Goal: Communication & Community: Participate in discussion

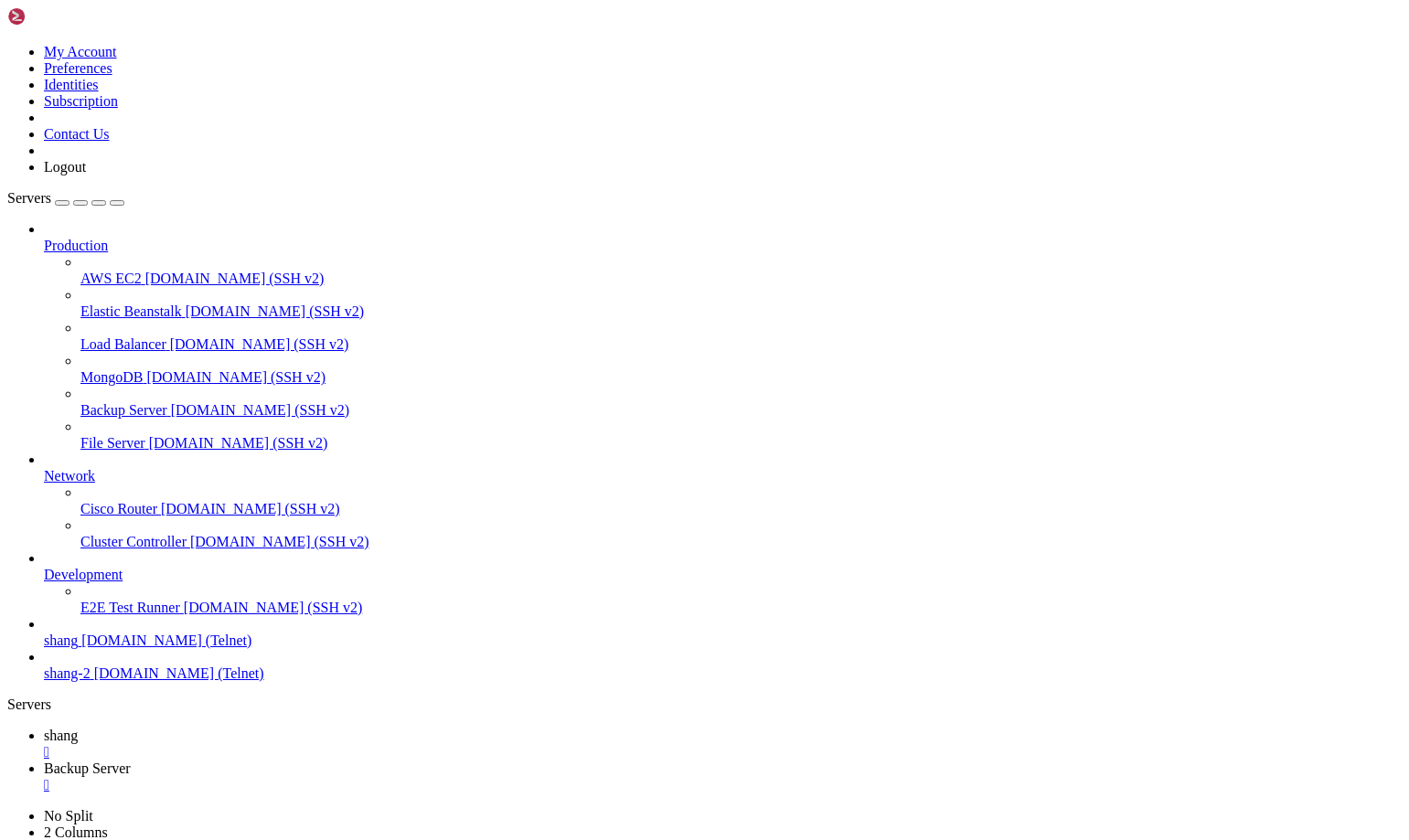
scroll to position [18, 4]
click at [77, 727] on span "shang" at bounding box center [61, 735] width 34 height 16
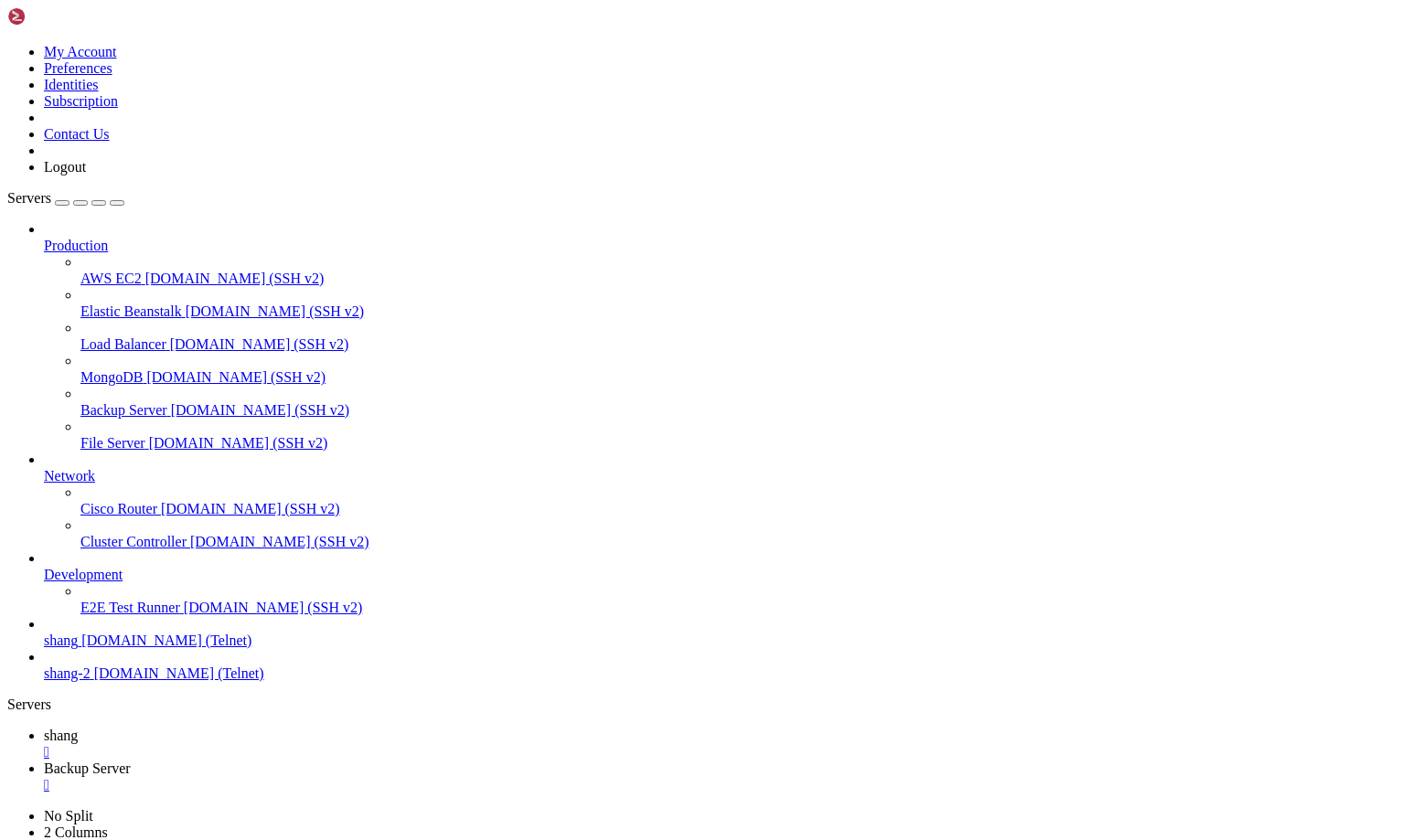
click at [370, 760] on link "Backup Server " at bounding box center [723, 776] width 1358 height 33
click at [77, 727] on span "shang" at bounding box center [61, 735] width 34 height 16
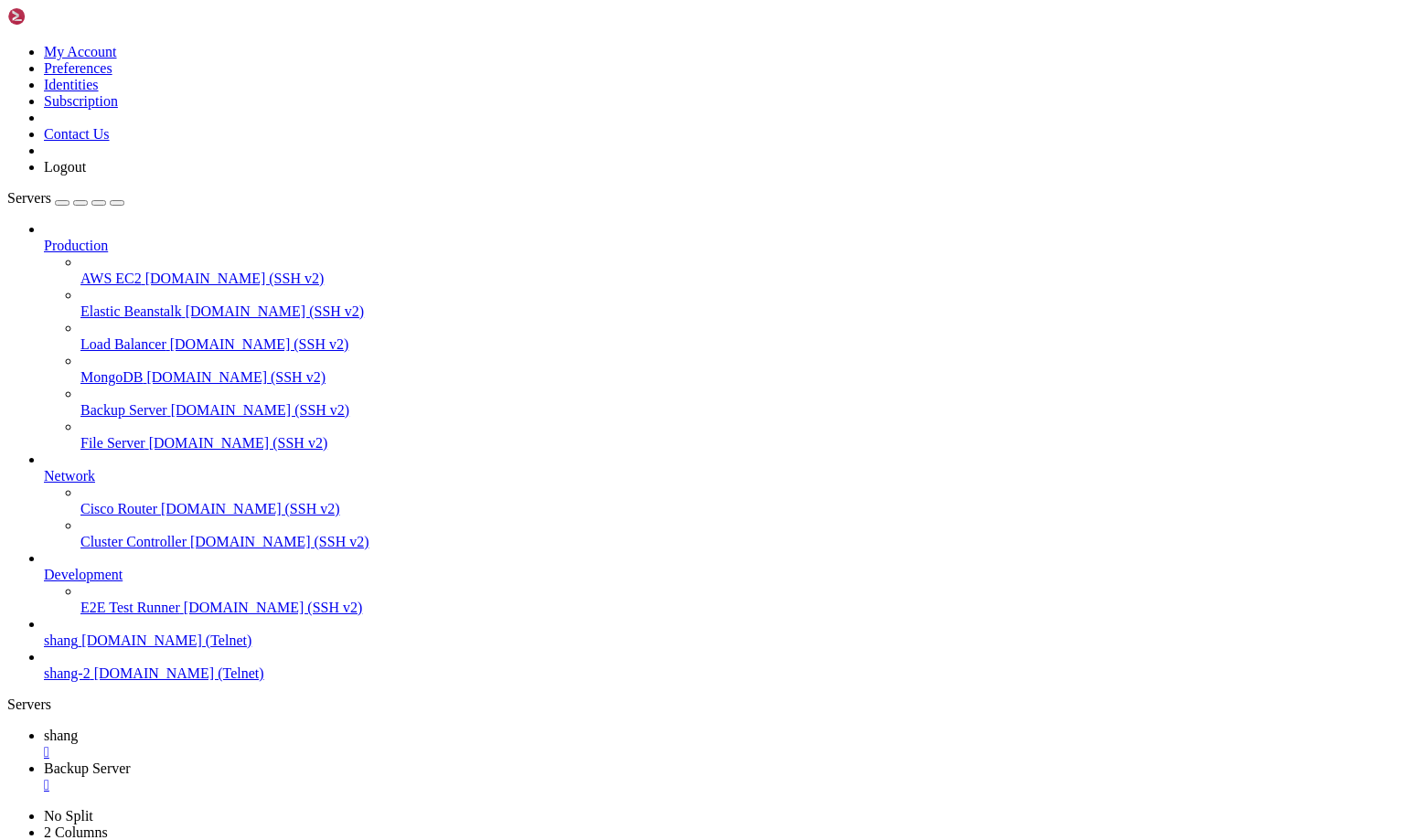
scroll to position [24012, 0]
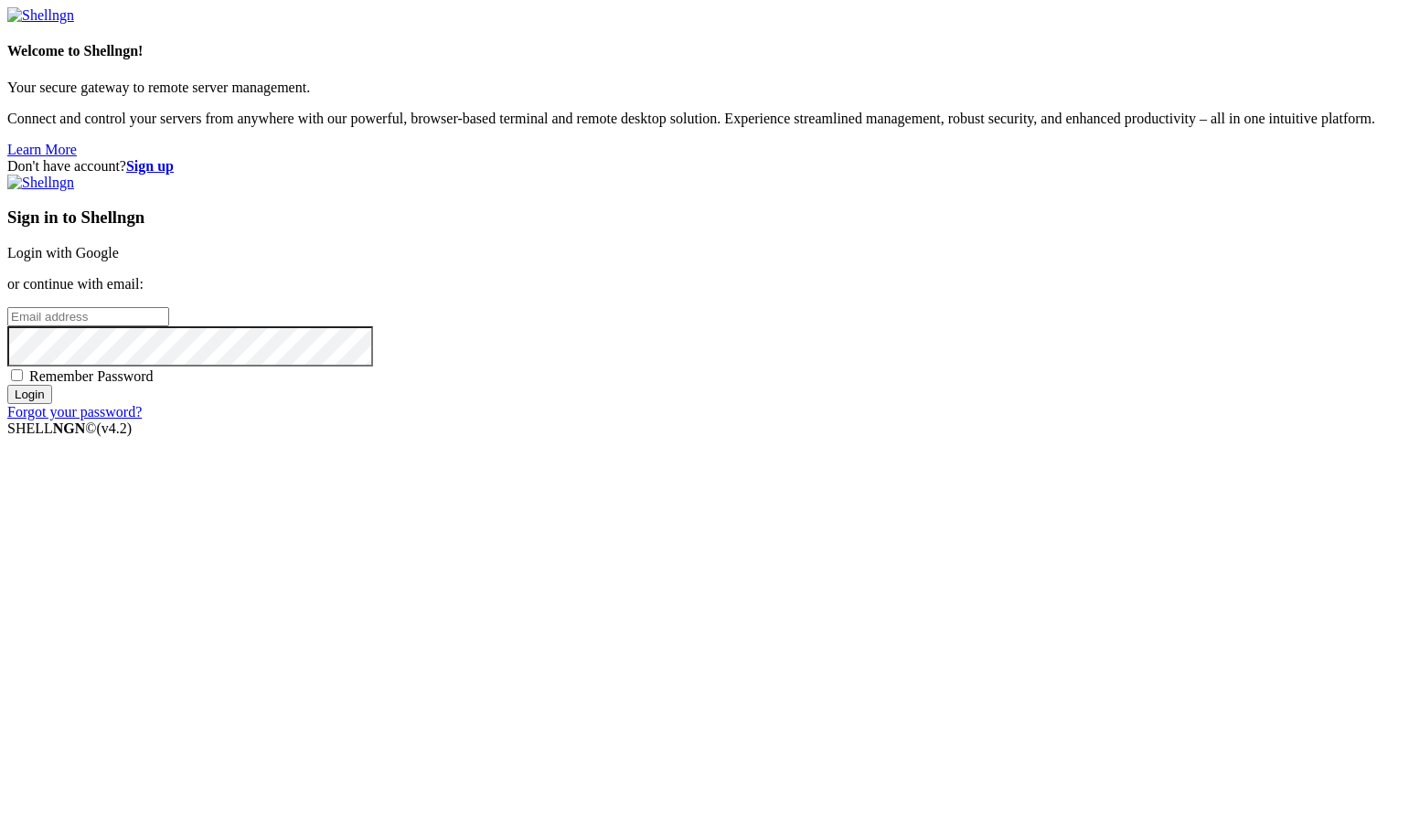
click at [119, 260] on link "Login with Google" at bounding box center [63, 252] width 111 height 16
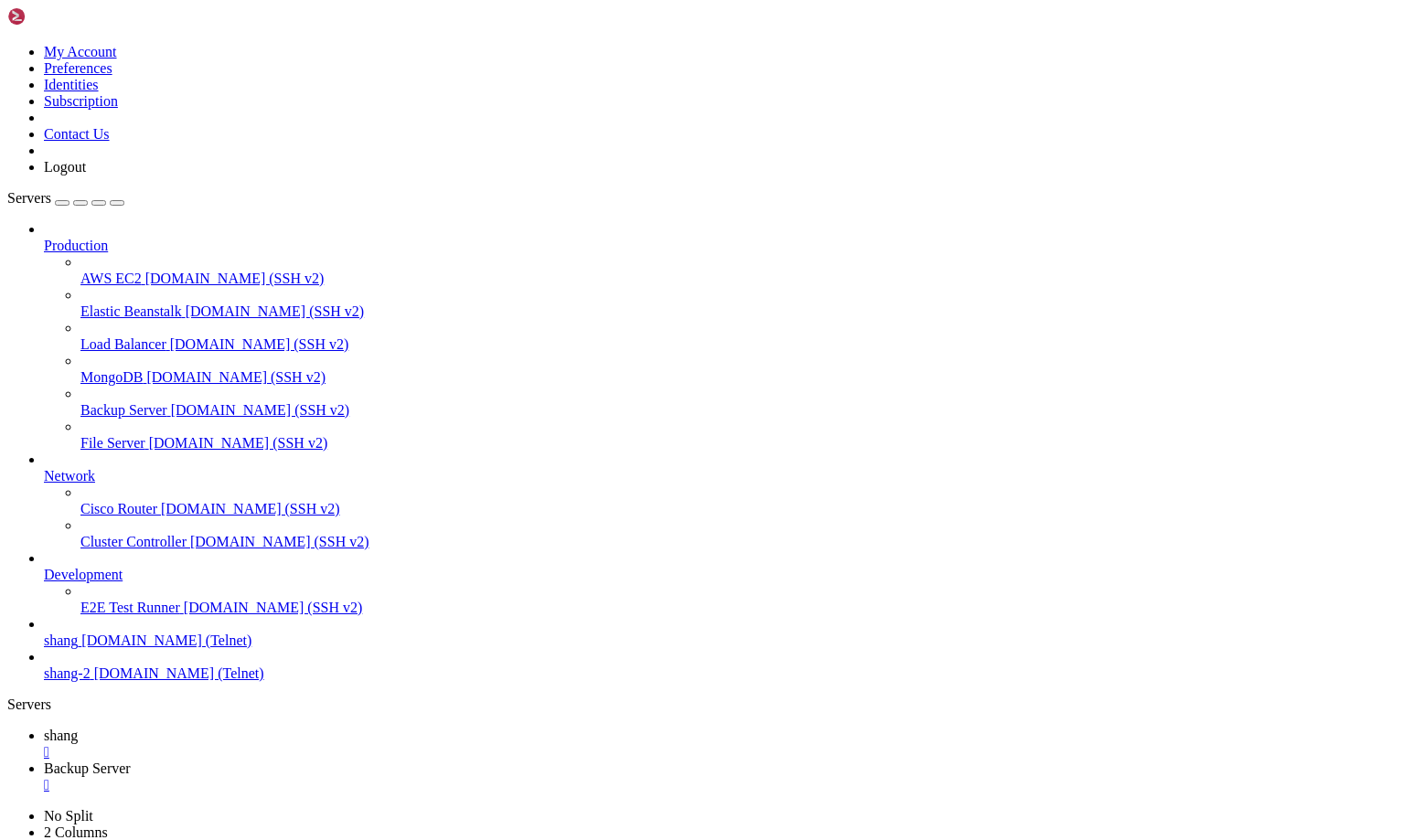
click at [295, 727] on link "shang " at bounding box center [723, 743] width 1358 height 33
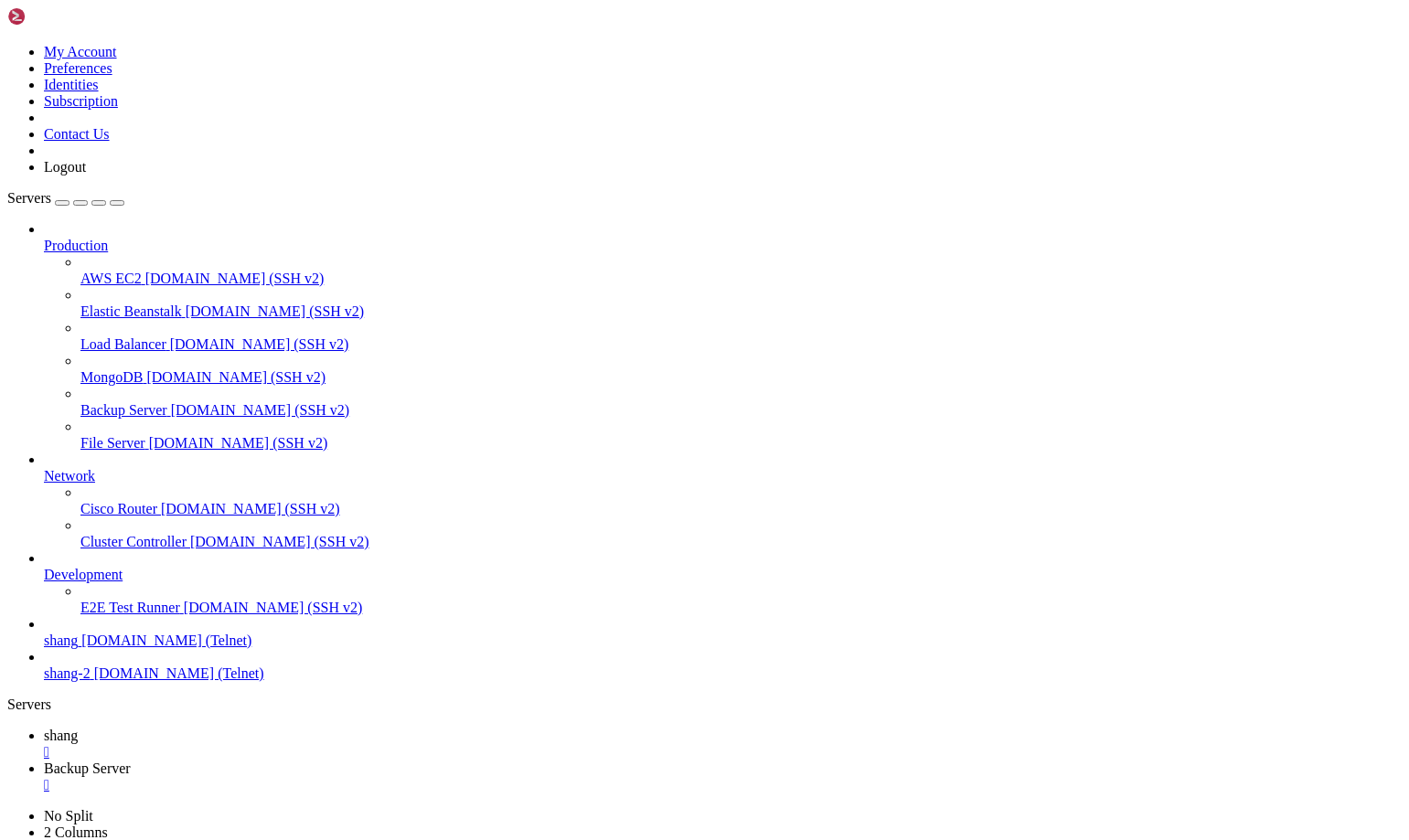
scroll to position [32163, 0]
drag, startPoint x: 123, startPoint y: 1226, endPoint x: 22, endPoint y: 1220, distance: 101.2
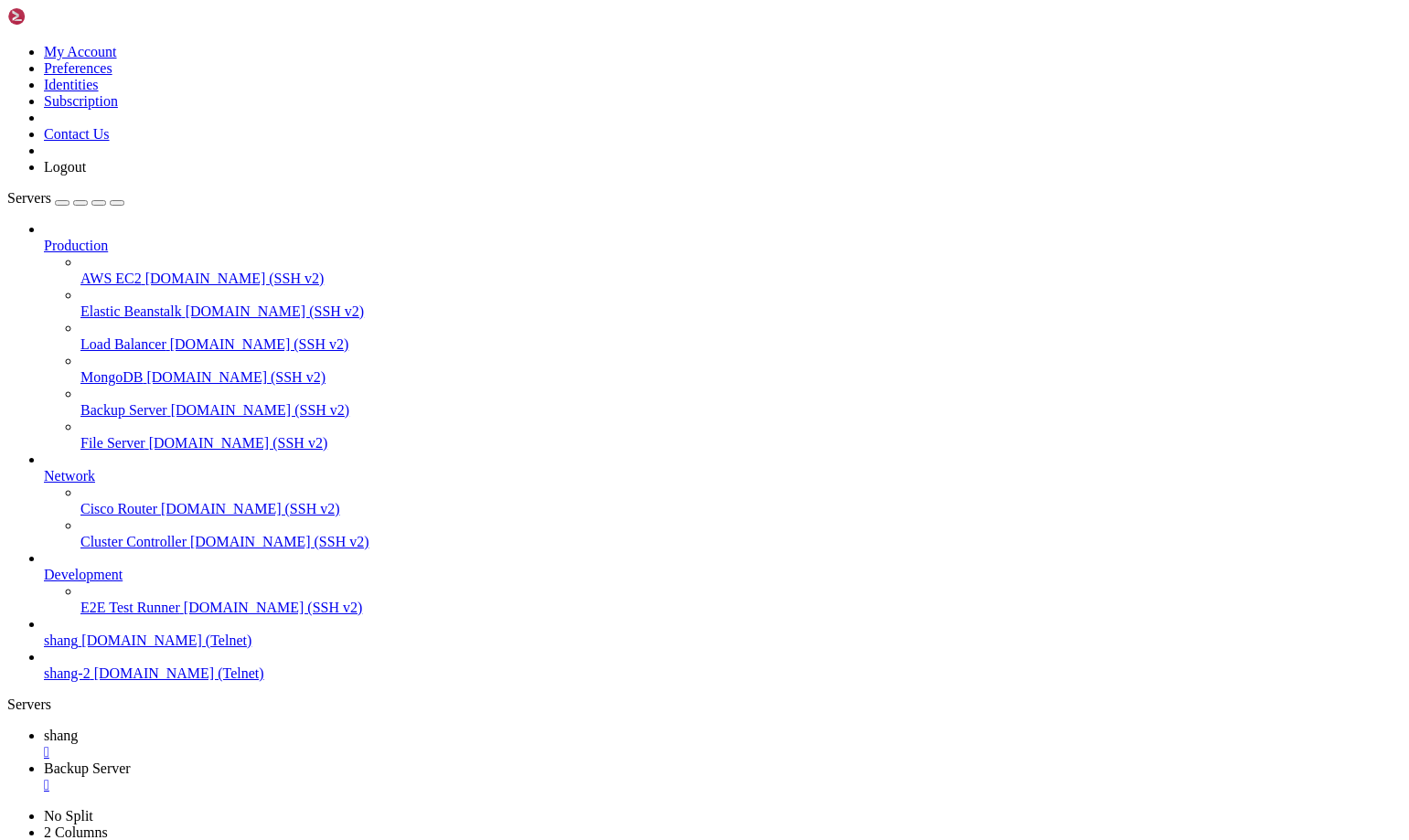
scroll to position [38964, 0]
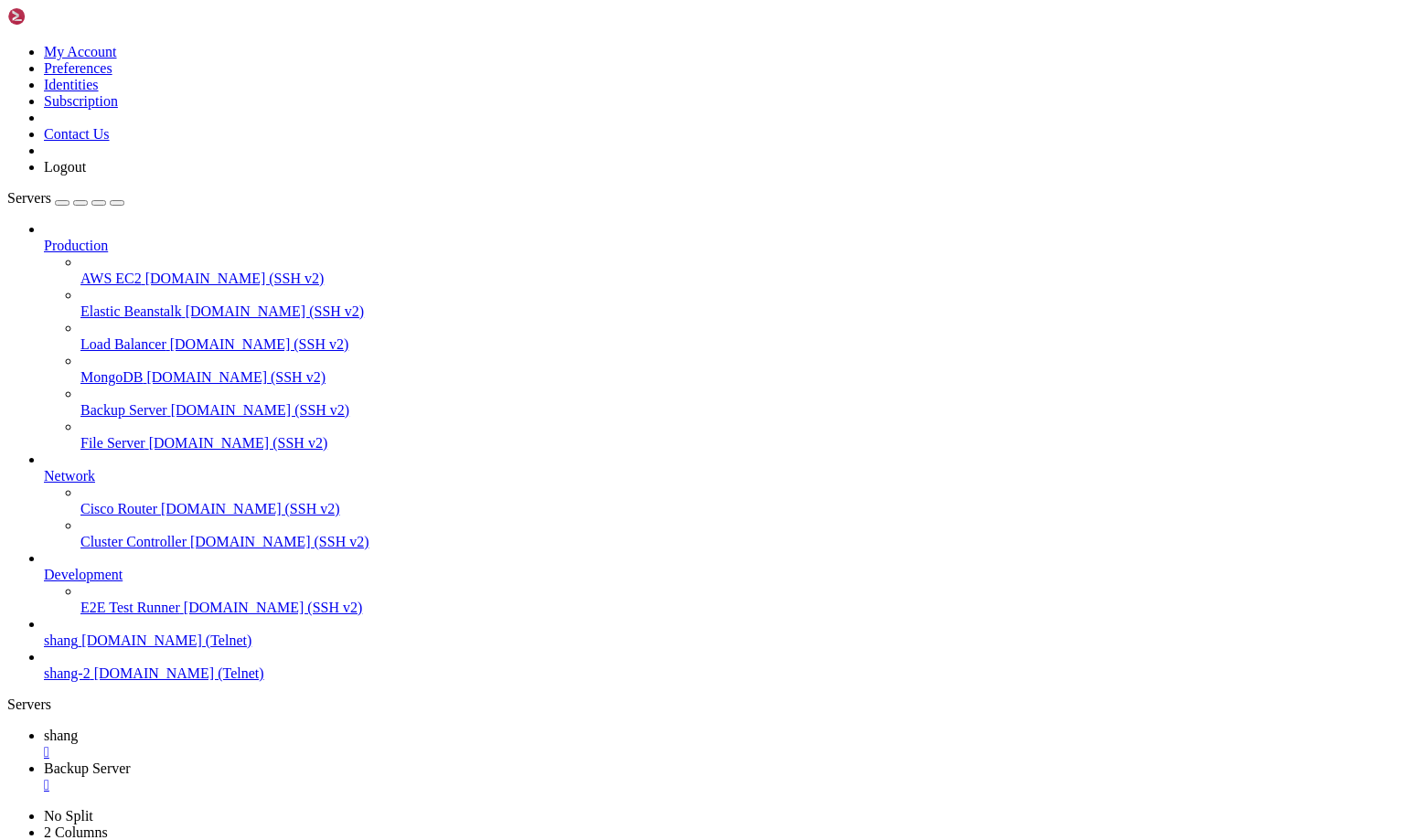
scroll to position [42404, 0]
drag, startPoint x: 92, startPoint y: 1280, endPoint x: 22, endPoint y: 1275, distance: 70.2
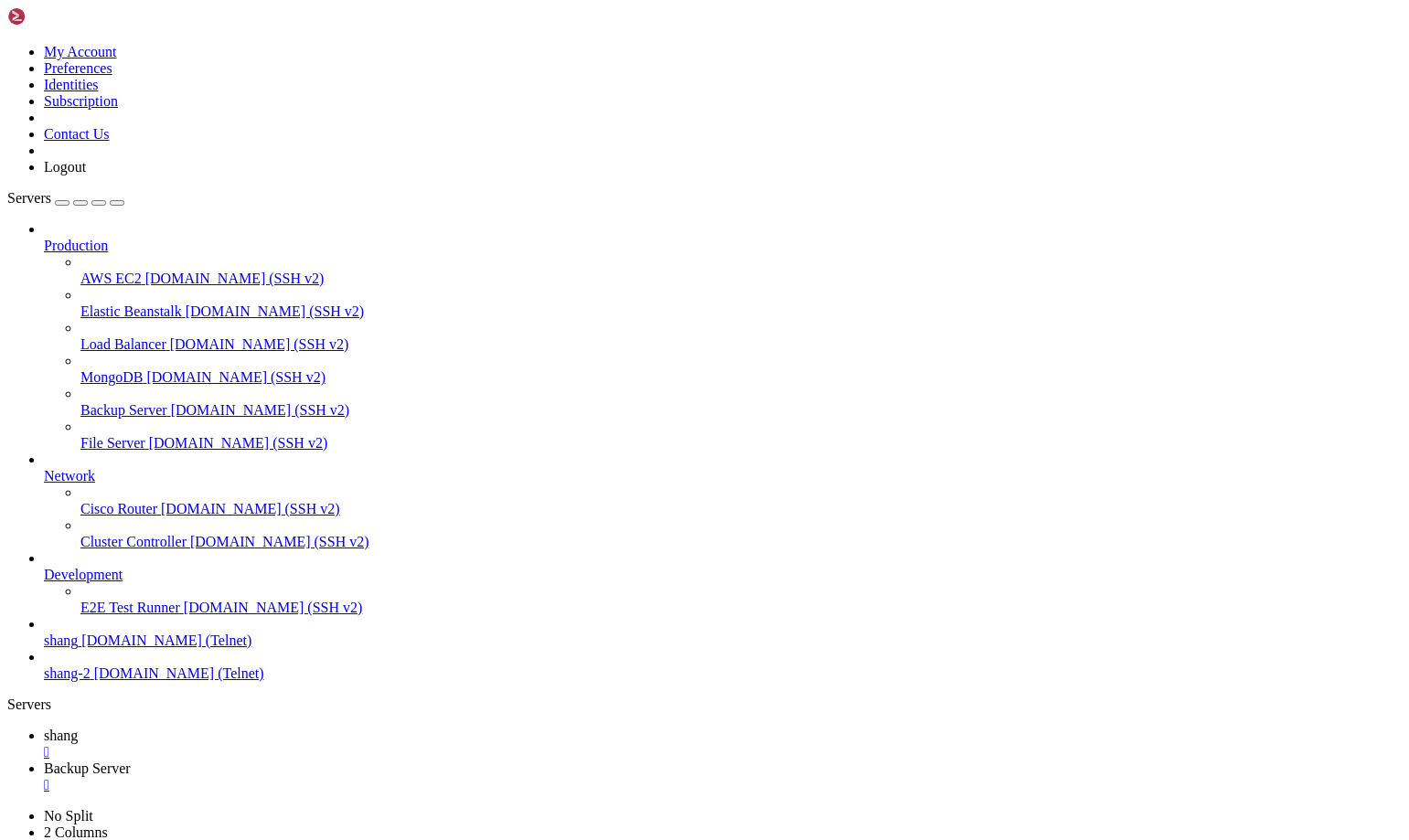
drag, startPoint x: 1180, startPoint y: 1804, endPoint x: 1390, endPoint y: 1918, distance: 238.9
drag, startPoint x: 1182, startPoint y: 1797, endPoint x: 970, endPoint y: 1912, distance: 241.2
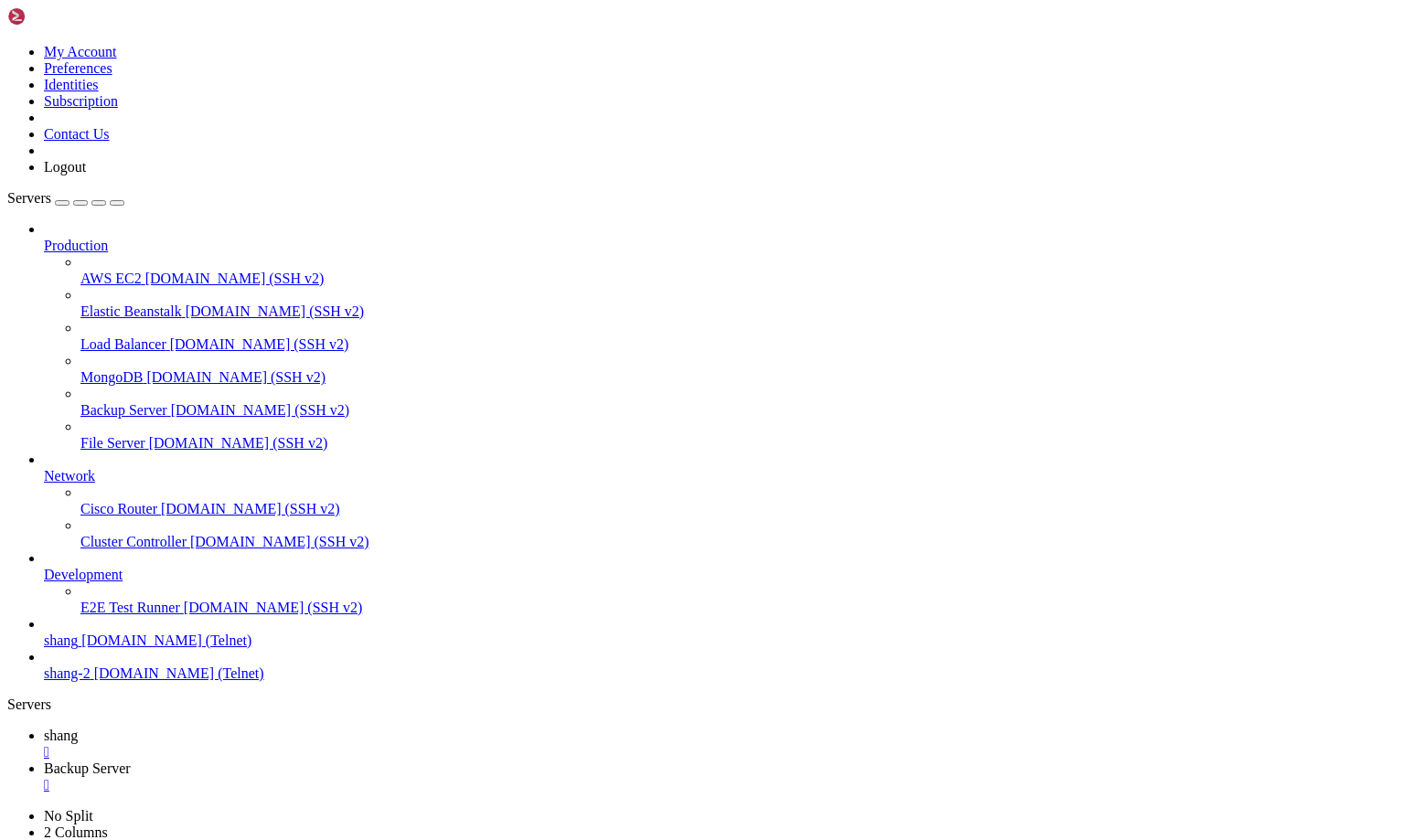
scroll to position [46077, 0]
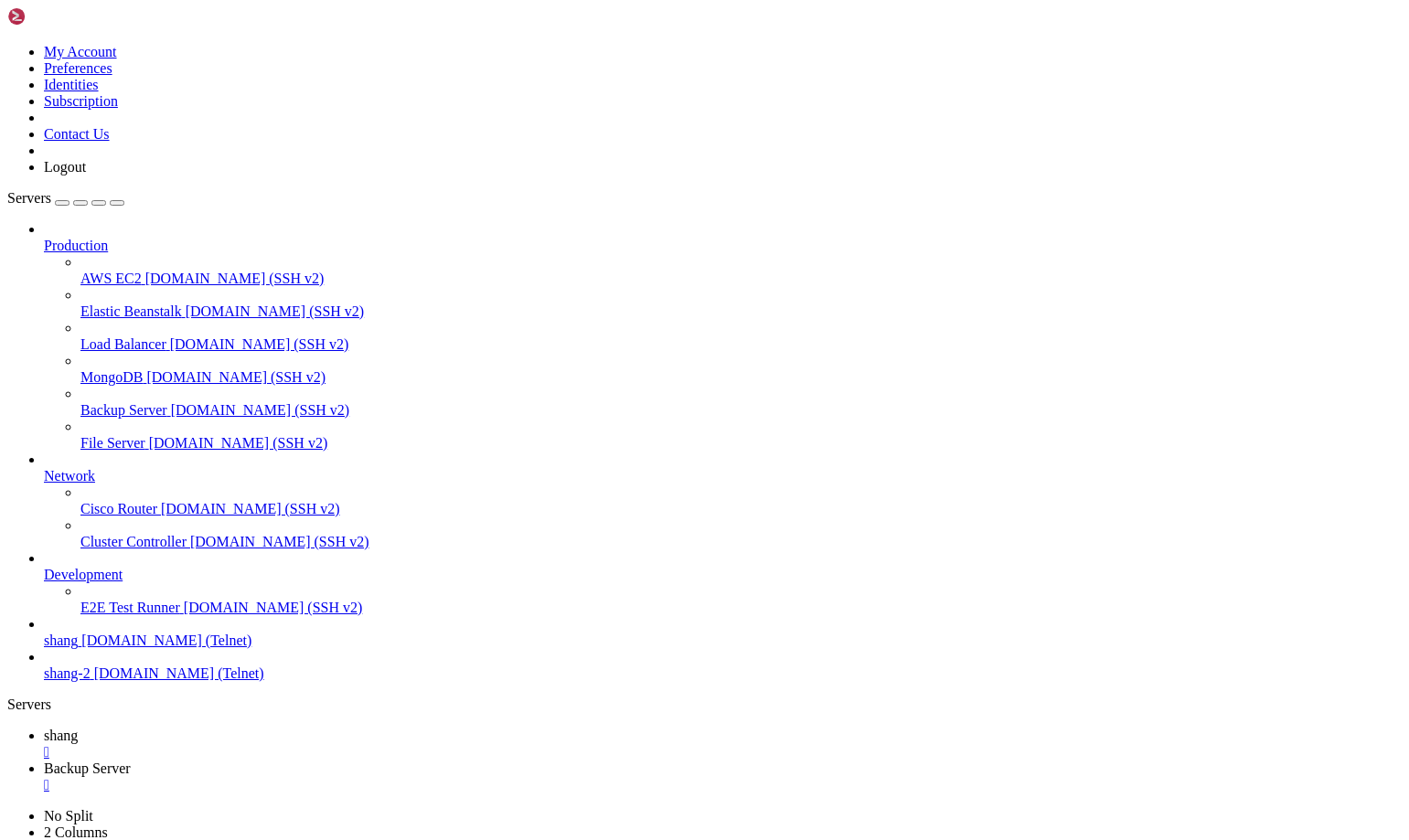
scroll to position [53834, 0]
drag, startPoint x: 621, startPoint y: 1703, endPoint x: 1018, endPoint y: 1756, distance: 400.5
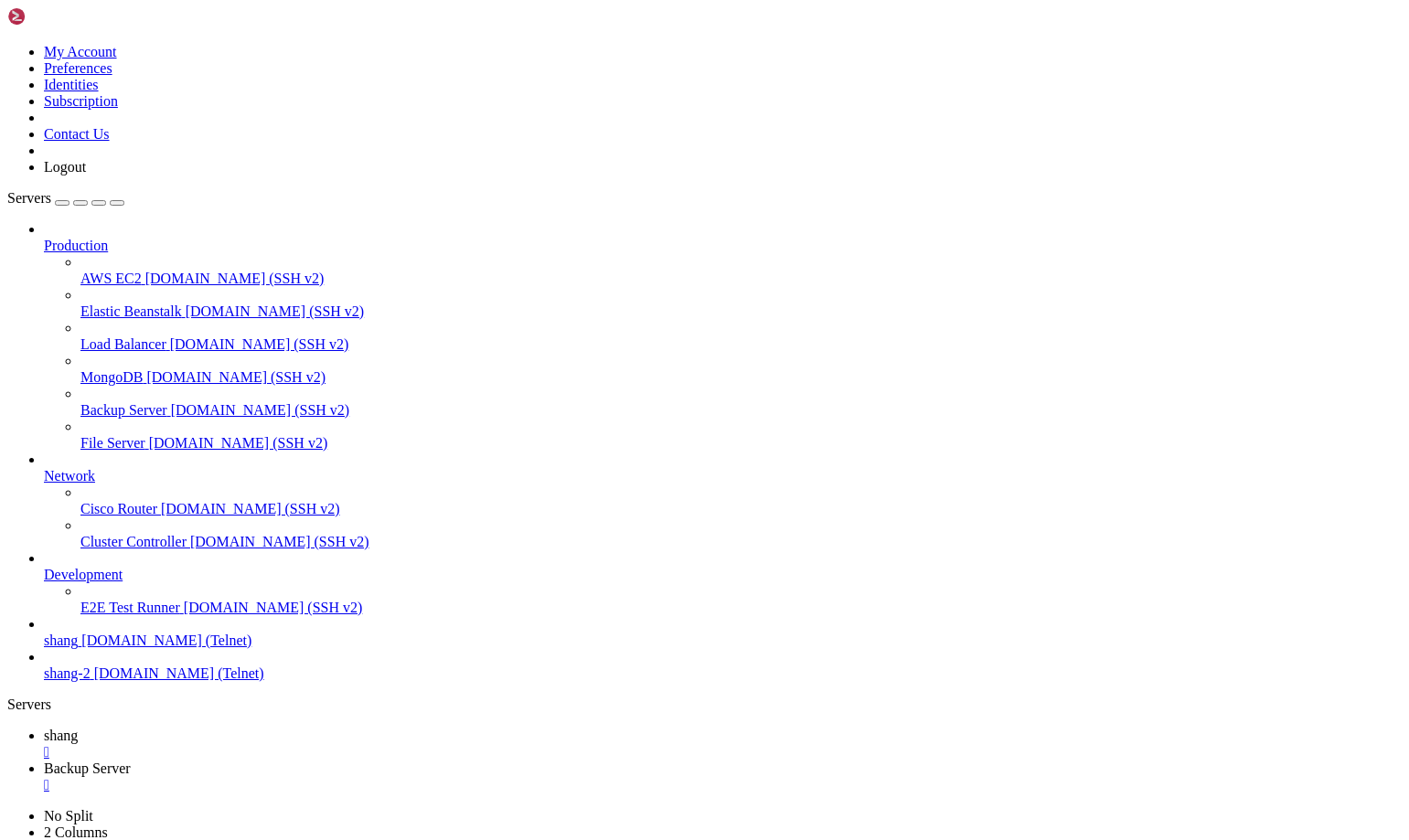
drag, startPoint x: 196, startPoint y: 1714, endPoint x: 298, endPoint y: 1715, distance: 102.0
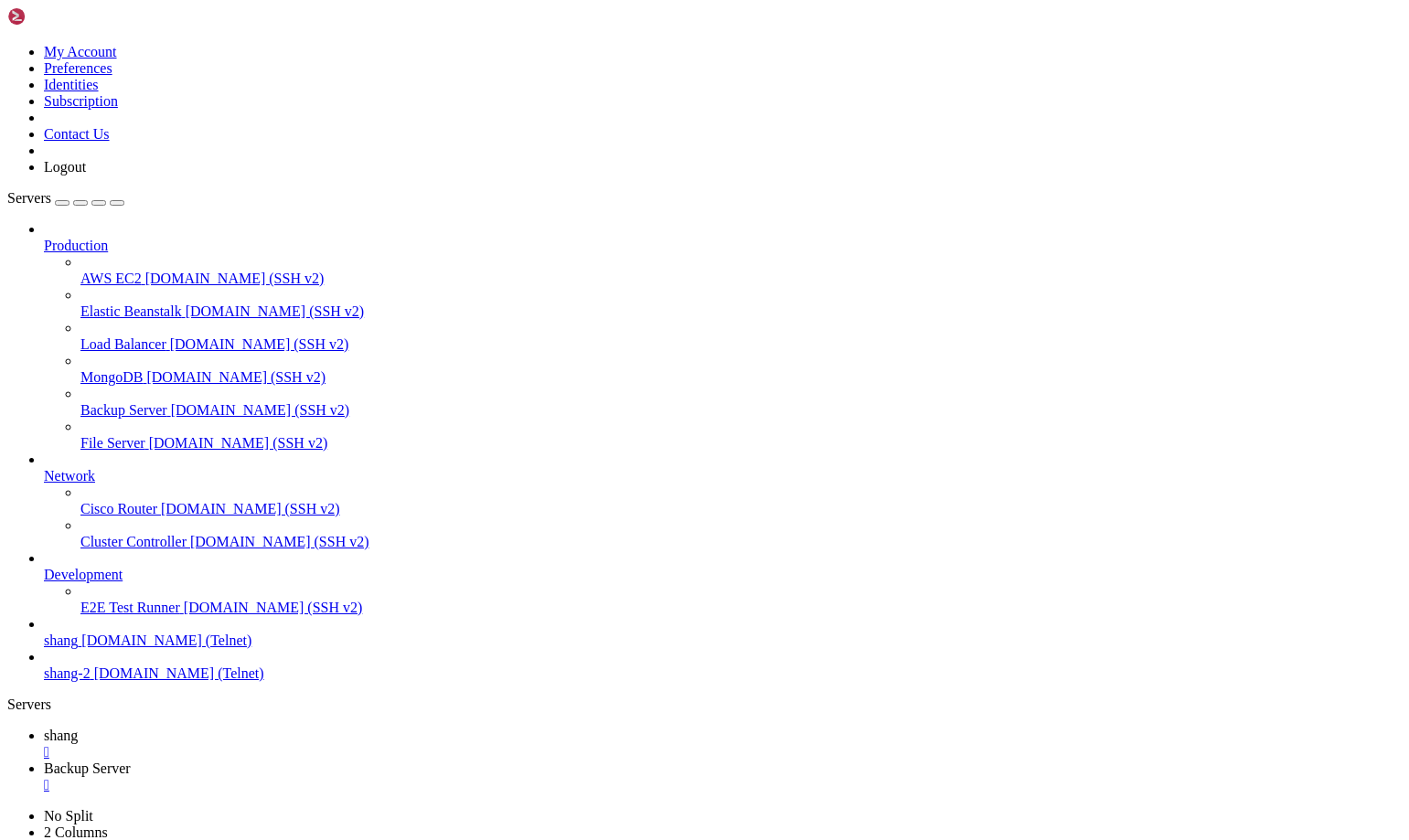
scroll to position [57110, 0]
drag, startPoint x: 229, startPoint y: 1785, endPoint x: 426, endPoint y: 1787, distance: 197.0
